Goal: Task Accomplishment & Management: Use online tool/utility

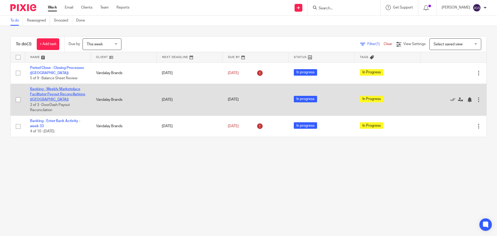
click at [41, 90] on link "Banking - Weekly Marketplace Facilitator Payout Reconciliations ([GEOGRAPHIC_DA…" at bounding box center [57, 94] width 55 height 14
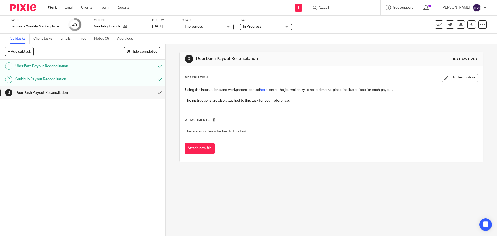
click at [53, 7] on link "Work" at bounding box center [52, 7] width 9 height 5
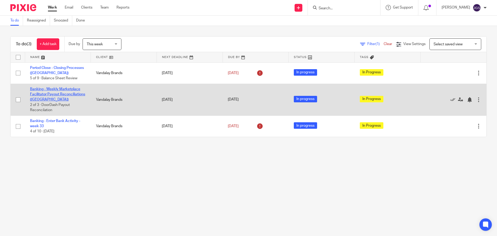
click at [54, 87] on link "Banking - Weekly Marketplace Facilitator Payout Reconciliations ([GEOGRAPHIC_DA…" at bounding box center [57, 94] width 55 height 14
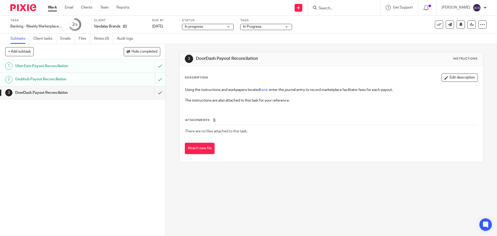
click at [288, 70] on div "Description Edit description Using the instructions and workpapers located here…" at bounding box center [331, 114] width 303 height 96
click at [40, 92] on h1 "DoorDash Payout Reconcilation" at bounding box center [60, 93] width 90 height 8
click at [154, 93] on input "submit" at bounding box center [82, 92] width 165 height 13
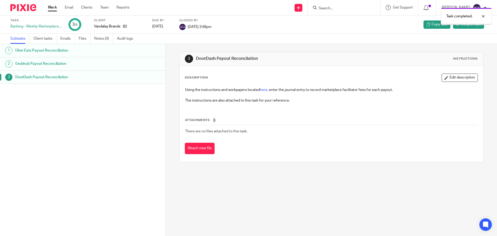
drag, startPoint x: 0, startPoint y: 0, endPoint x: 52, endPoint y: 6, distance: 52.1
click at [52, 6] on link "Work" at bounding box center [52, 7] width 9 height 5
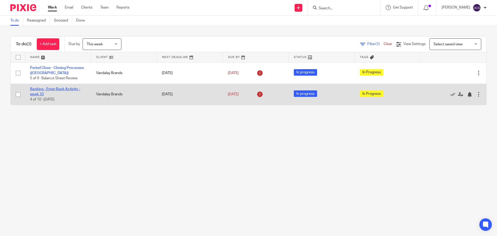
click at [49, 87] on link "Banking - Enter Bank Activity - week 33" at bounding box center [55, 91] width 50 height 9
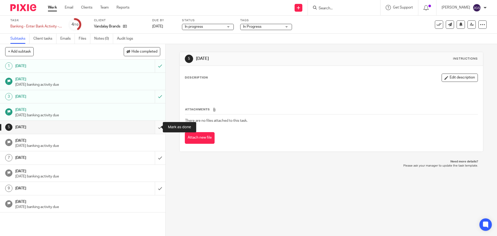
click at [153, 127] on input "submit" at bounding box center [82, 127] width 165 height 13
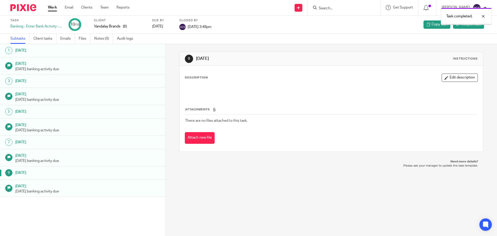
click at [53, 7] on link "Work" at bounding box center [52, 7] width 9 height 5
